Goal: Information Seeking & Learning: Learn about a topic

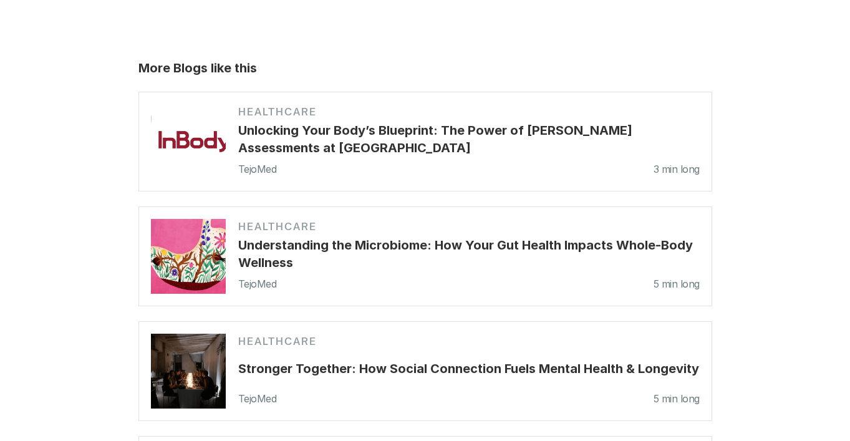
scroll to position [2508, 0]
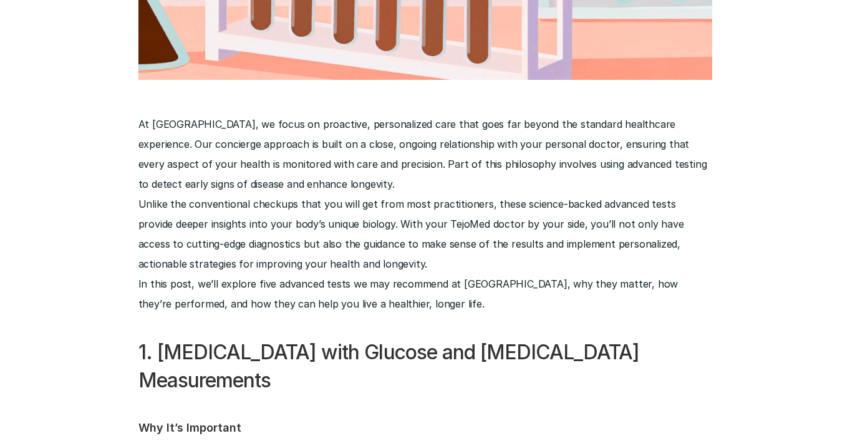
scroll to position [479, 0]
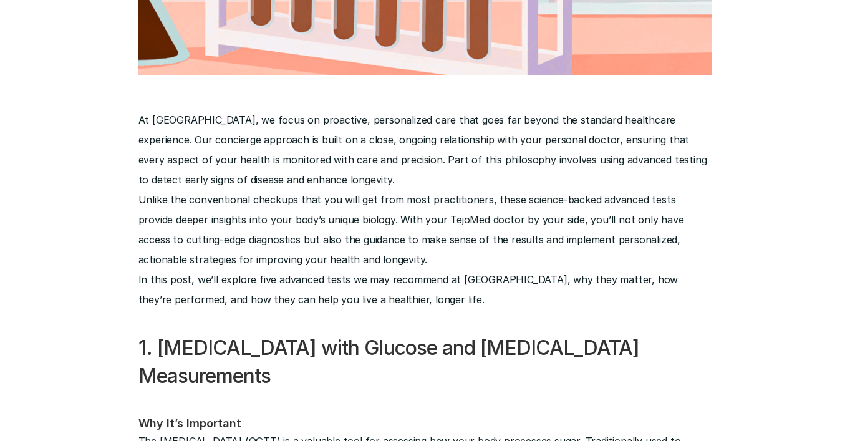
click at [458, 213] on p "Unlike the conventional checkups that you will get from most practitioners, the…" at bounding box center [425, 230] width 574 height 80
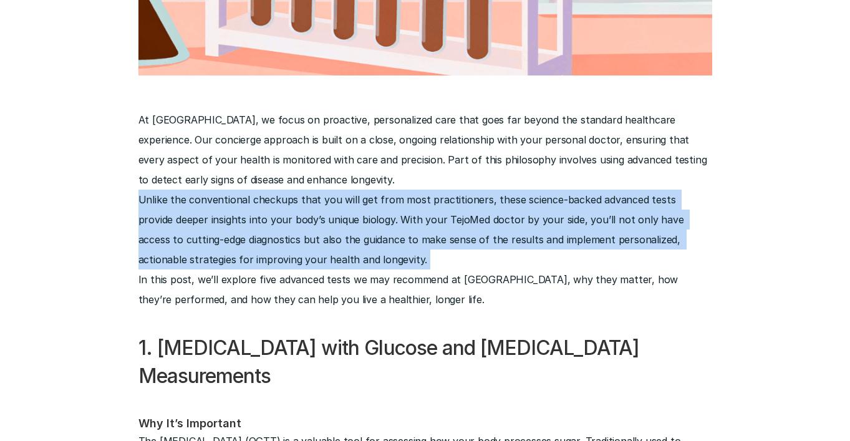
click at [458, 213] on p "Unlike the conventional checkups that you will get from most practitioners, the…" at bounding box center [425, 230] width 574 height 80
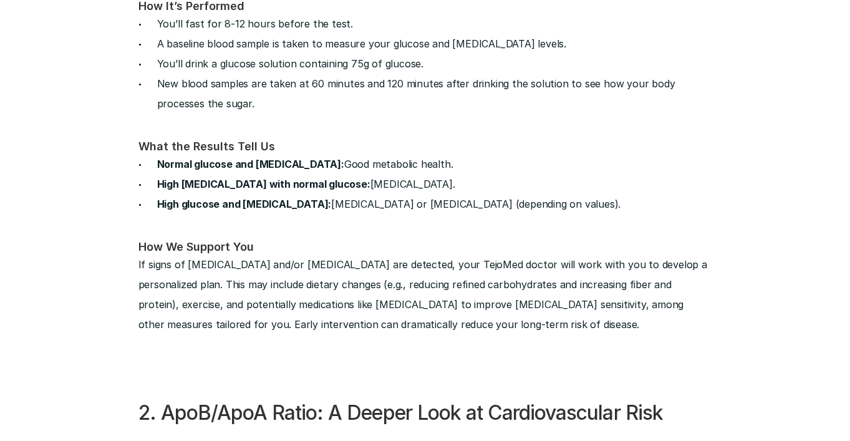
scroll to position [1078, 0]
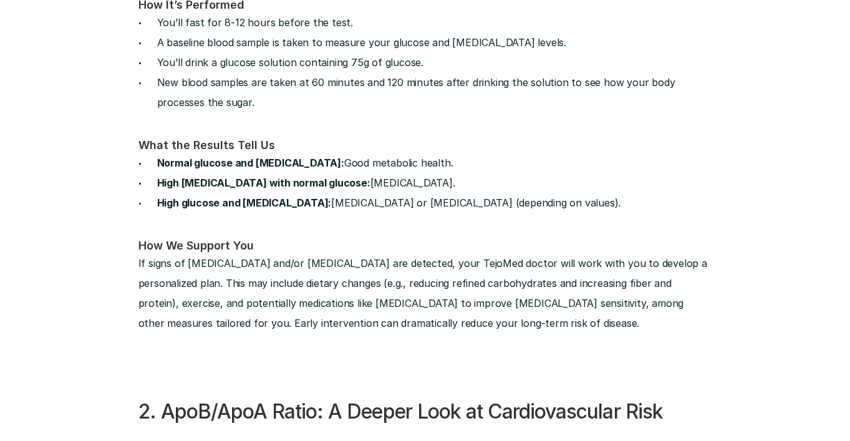
click at [566, 277] on p "If signs of [MEDICAL_DATA] and/or [MEDICAL_DATA] are detected, your TejoMed doc…" at bounding box center [425, 293] width 574 height 80
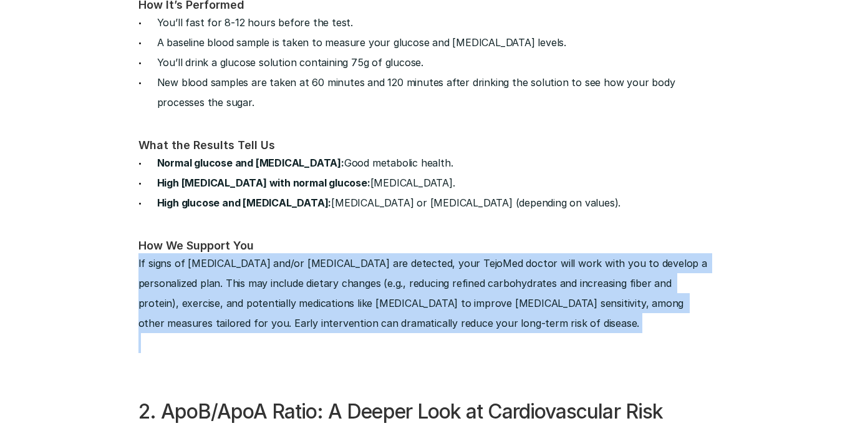
click at [566, 277] on p "If signs of [MEDICAL_DATA] and/or [MEDICAL_DATA] are detected, your TejoMed doc…" at bounding box center [425, 293] width 574 height 80
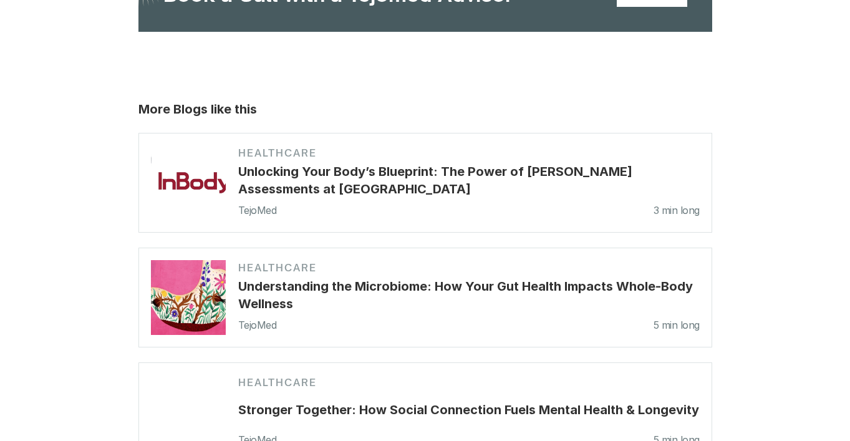
scroll to position [4083, 0]
